Goal: Task Accomplishment & Management: Use online tool/utility

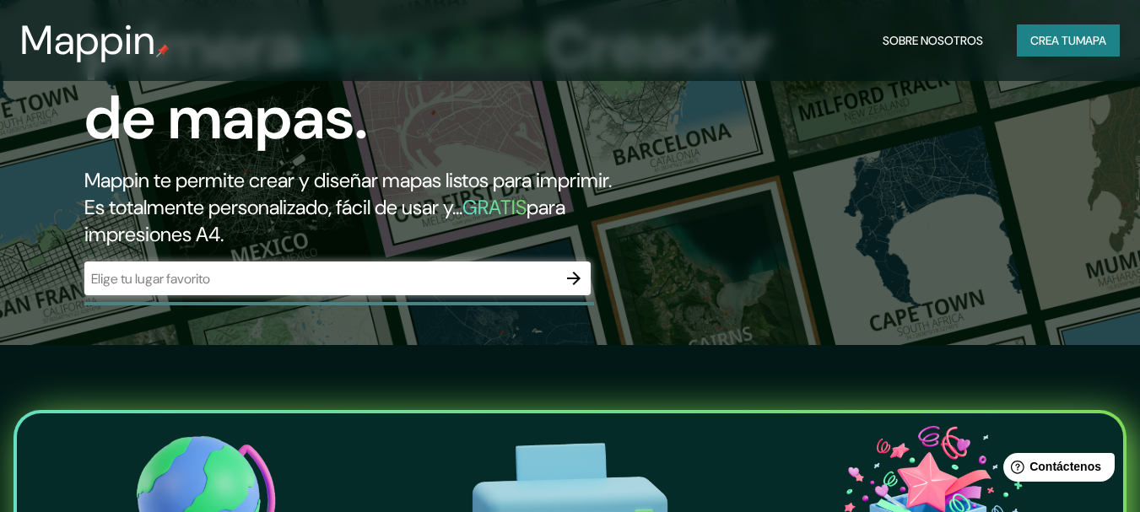
scroll to position [169, 0]
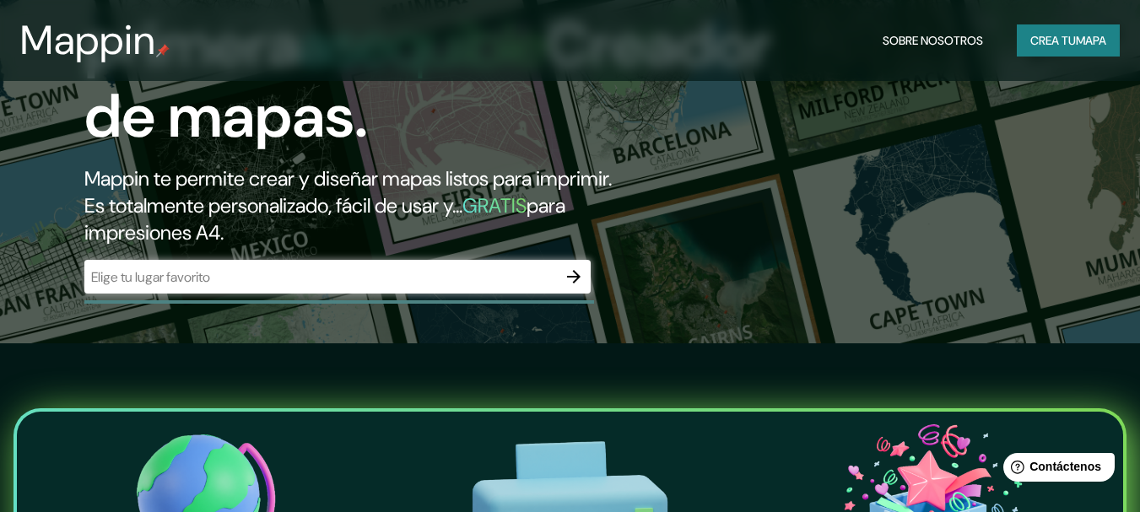
click at [510, 278] on input "text" at bounding box center [320, 276] width 472 height 19
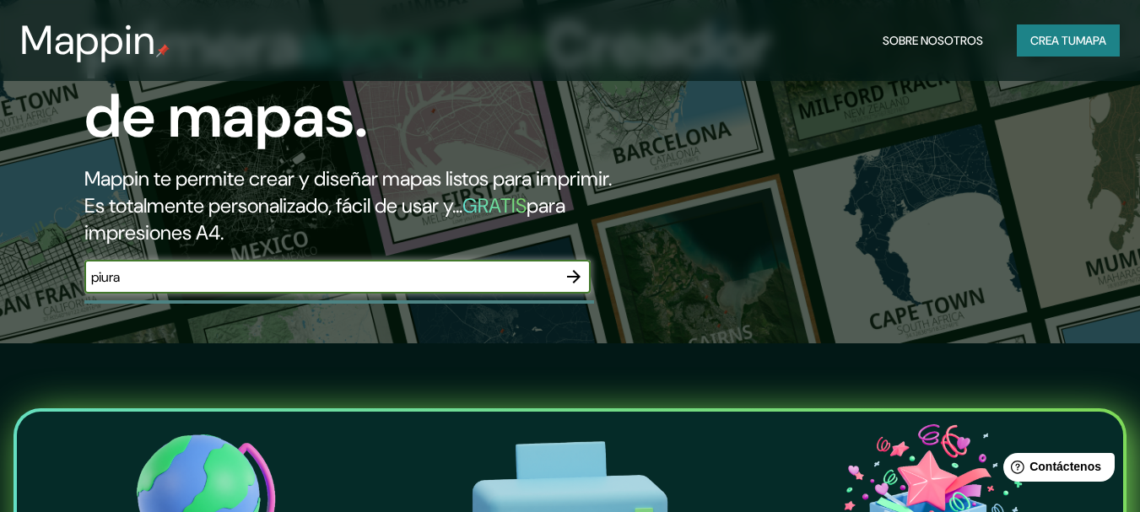
type input "piura"
click at [577, 278] on icon "button" at bounding box center [573, 276] width 13 height 13
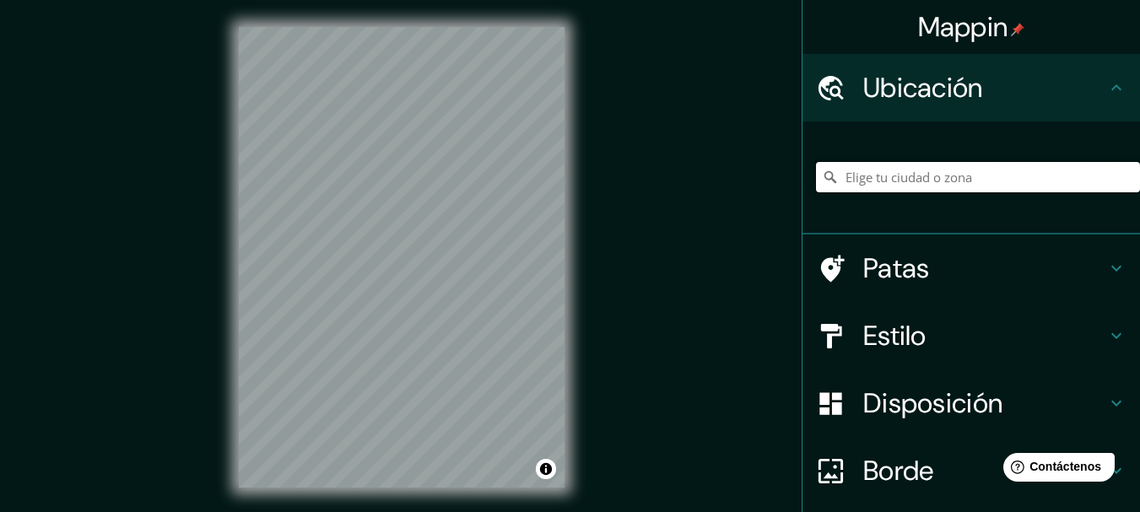
click at [848, 179] on input "Elige tu ciudad o zona" at bounding box center [978, 177] width 324 height 30
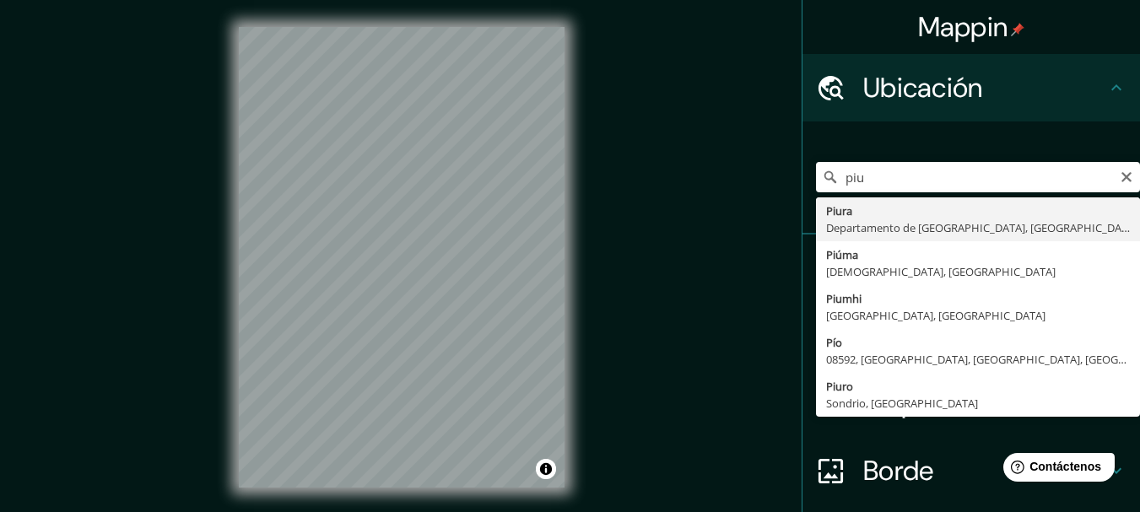
type input "Piura, [GEOGRAPHIC_DATA], [GEOGRAPHIC_DATA]"
